Goal: Check status

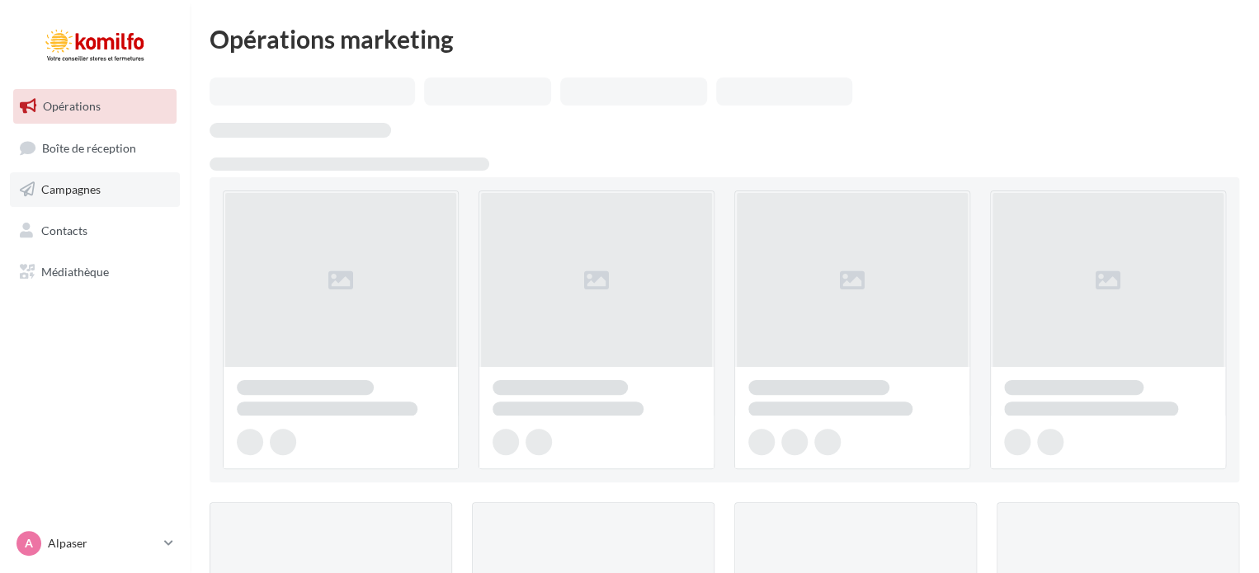
click at [113, 194] on link "Campagnes" at bounding box center [95, 189] width 170 height 35
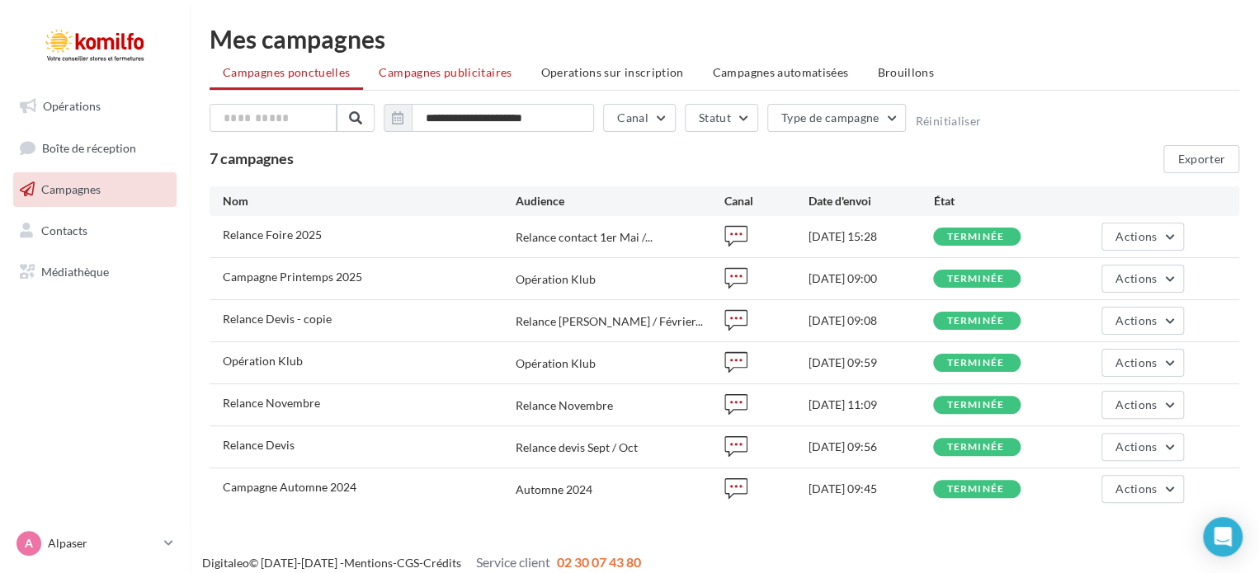
click at [455, 76] on span "Campagnes publicitaires" at bounding box center [445, 72] width 133 height 14
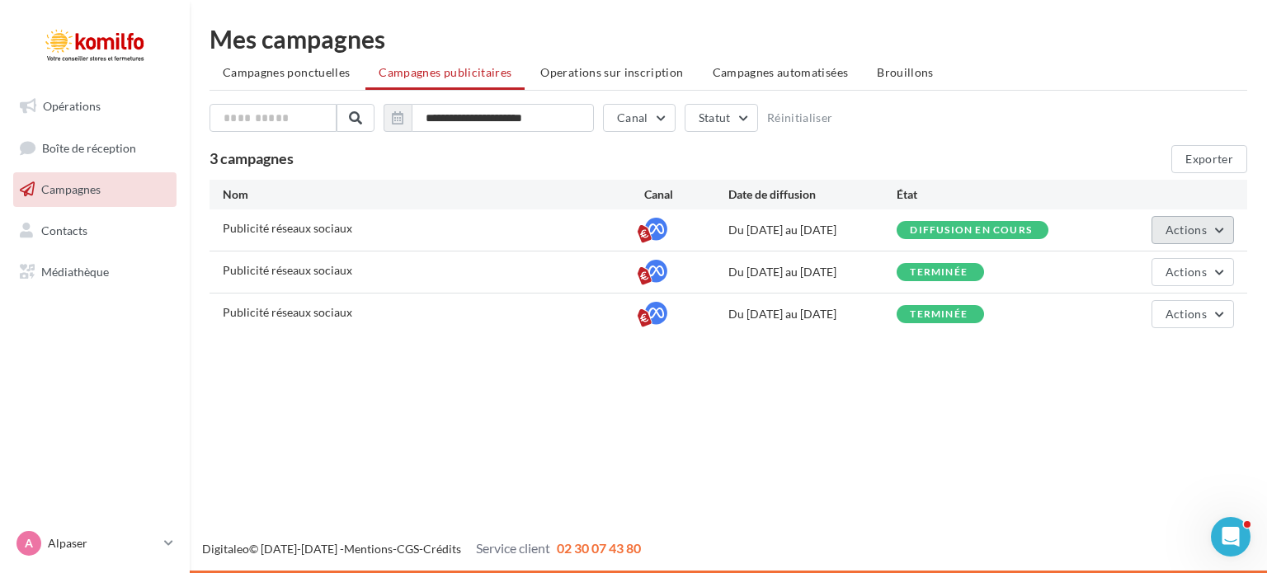
click at [1216, 227] on button "Actions" at bounding box center [1192, 230] width 82 height 28
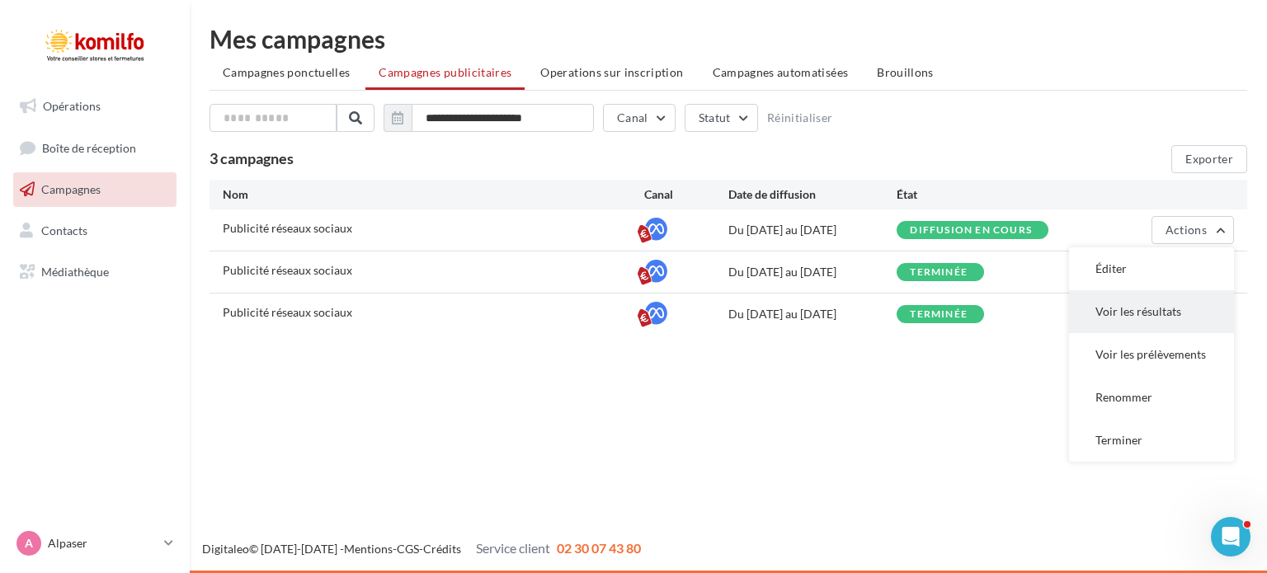
click at [1155, 308] on button "Voir les résultats" at bounding box center [1151, 311] width 165 height 43
